Goal: Navigation & Orientation: Find specific page/section

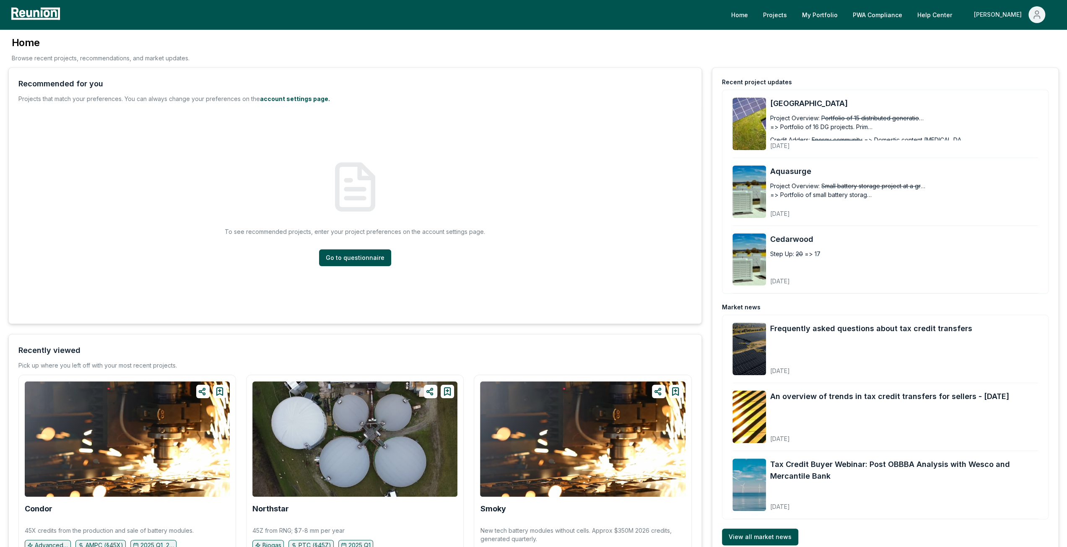
click at [1005, 21] on div "[PERSON_NAME]" at bounding box center [999, 14] width 51 height 17
click at [1017, 36] on div "Admin Portal" at bounding box center [1018, 44] width 80 height 23
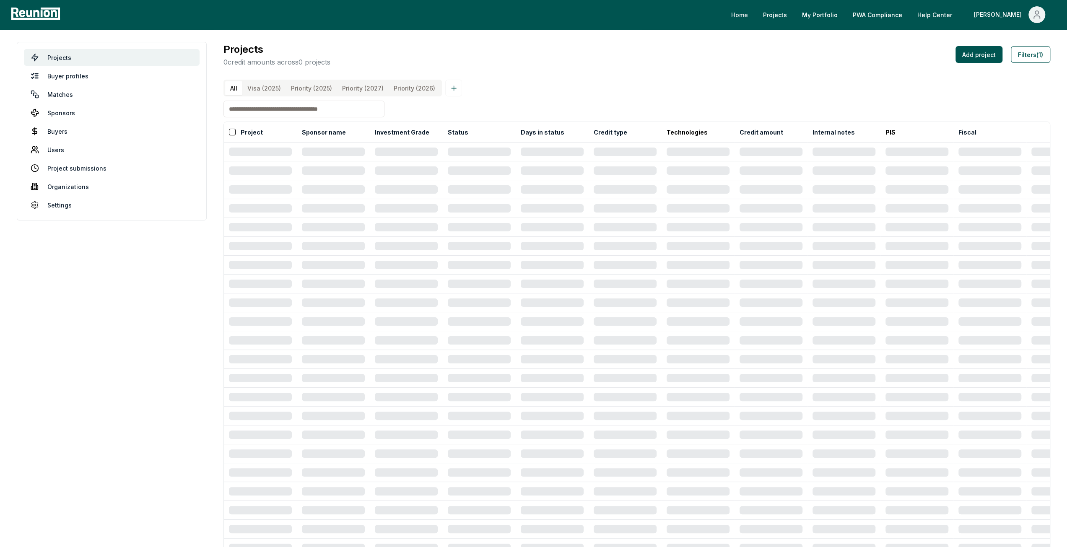
click at [755, 11] on link "Home" at bounding box center [739, 14] width 30 height 17
